Goal: Information Seeking & Learning: Check status

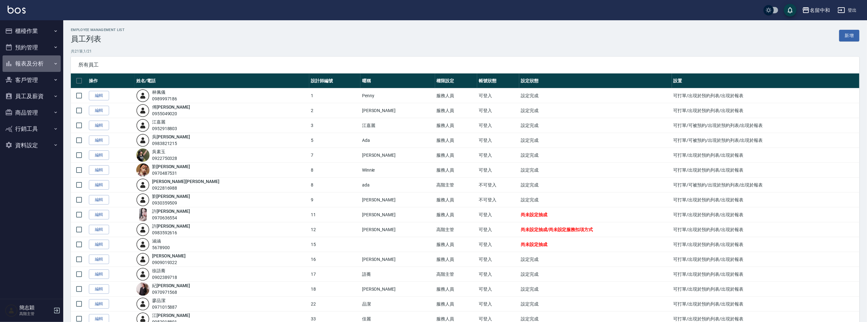
click at [33, 61] on button "報表及分析" at bounding box center [32, 63] width 58 height 16
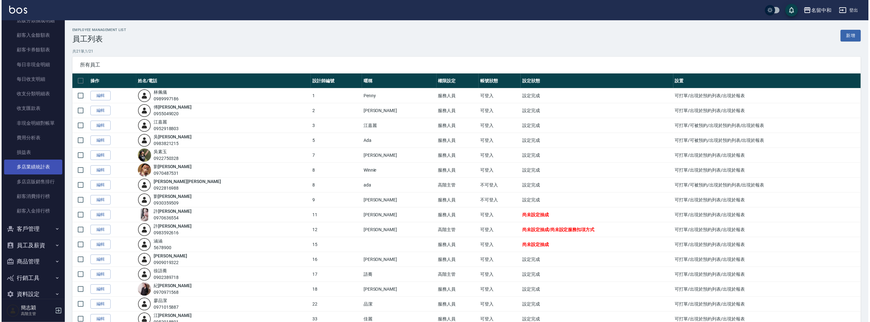
scroll to position [496, 0]
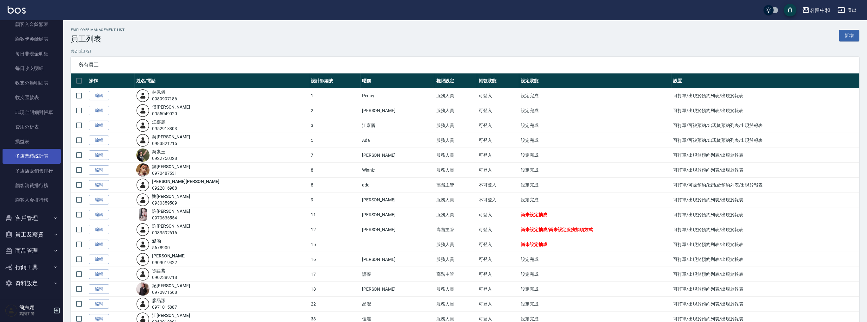
drag, startPoint x: 43, startPoint y: 162, endPoint x: 47, endPoint y: 160, distance: 4.1
click at [43, 162] on link "多店業績統計表" at bounding box center [32, 156] width 58 height 15
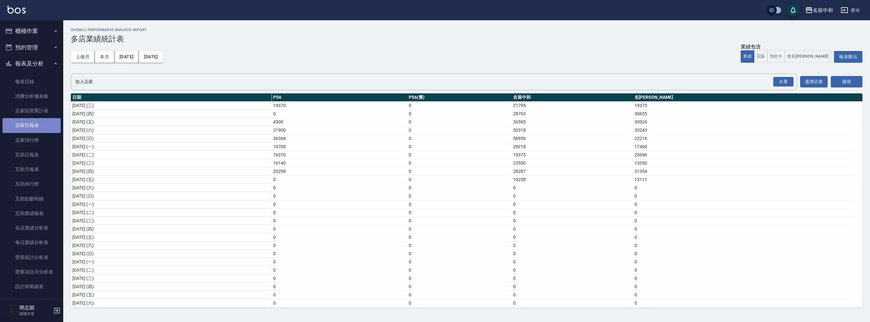
click at [43, 127] on link "店家日報表" at bounding box center [32, 125] width 58 height 15
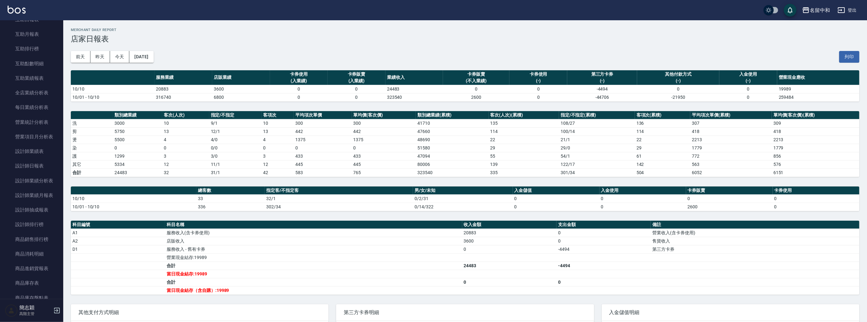
scroll to position [177, 0]
click at [42, 126] on link "設計師日報表" at bounding box center [32, 123] width 58 height 15
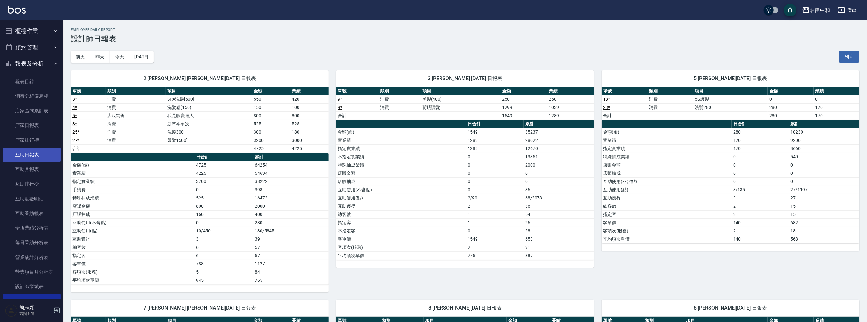
click at [38, 151] on link "互助日報表" at bounding box center [32, 154] width 58 height 15
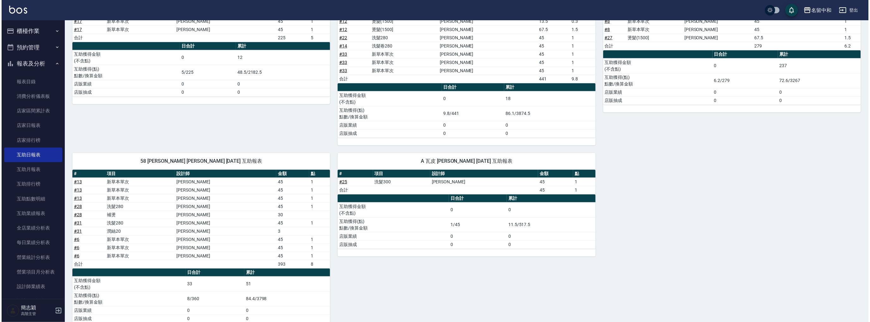
scroll to position [409, 0]
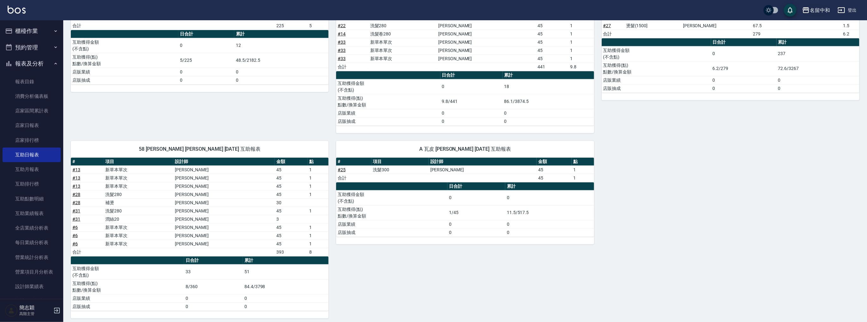
click at [822, 15] on button "名留中和" at bounding box center [816, 10] width 33 height 13
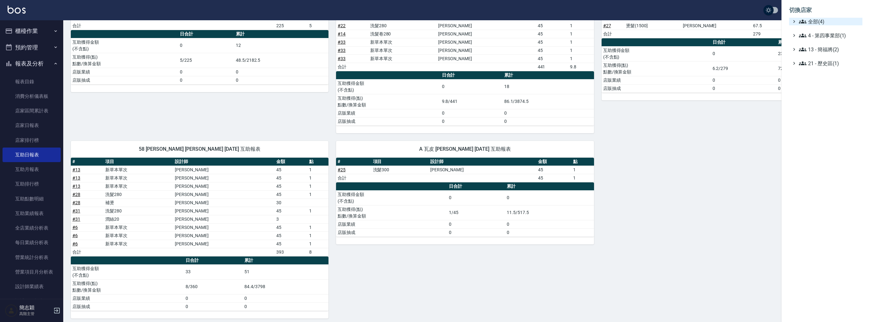
click at [814, 22] on span "全部(4)" at bounding box center [829, 22] width 61 height 8
click at [820, 61] on span "名[PERSON_NAME]" at bounding box center [829, 62] width 62 height 8
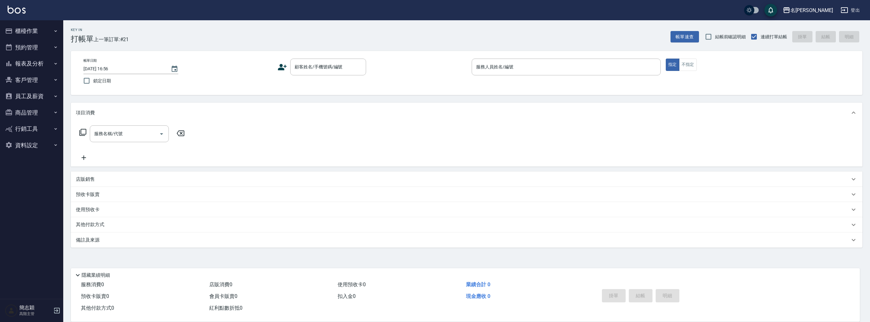
drag, startPoint x: 434, startPoint y: 309, endPoint x: 438, endPoint y: 309, distance: 4.1
click at [434, 309] on div "服務消費 0 店販消費 0 使用預收卡 0 業績合計 0 預收卡販賣 0 會員卡販賣 0 扣入金 0 現金應收 0 其他付款方式 0 紅利點數折抵 0" at bounding box center [331, 296] width 521 height 35
click at [38, 65] on button "報表及分析" at bounding box center [32, 63] width 58 height 16
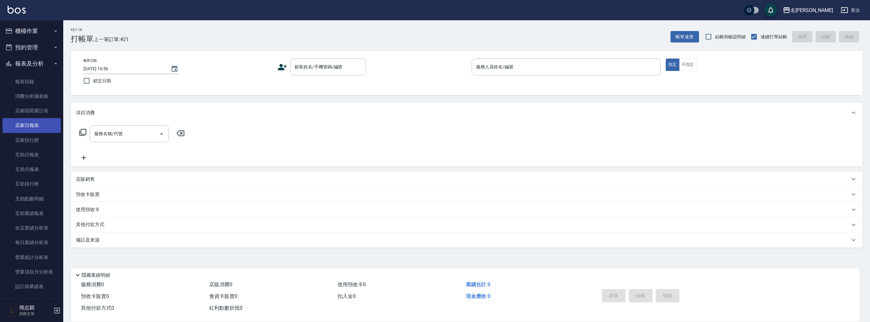
click at [26, 123] on link "店家日報表" at bounding box center [32, 125] width 58 height 15
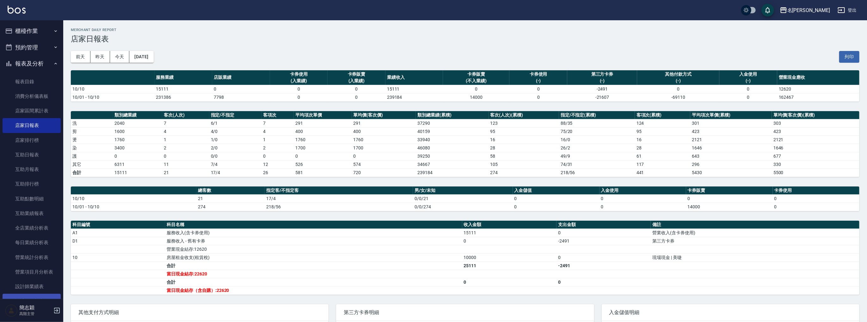
scroll to position [177, 0]
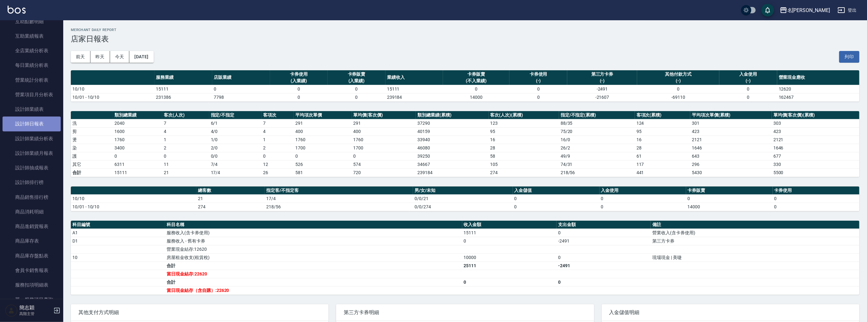
click at [39, 123] on link "設計師日報表" at bounding box center [32, 123] width 58 height 15
